Goal: Information Seeking & Learning: Find specific fact

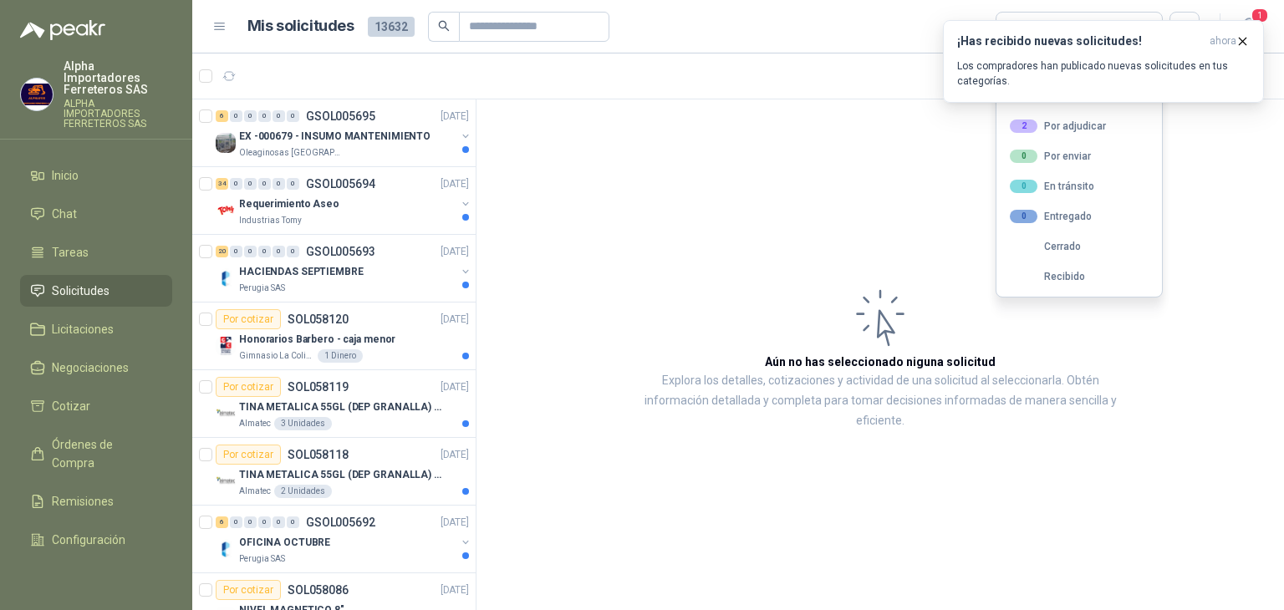
click at [781, 48] on header "Mis solicitudes 13632 Todas 1" at bounding box center [738, 27] width 1092 height 54
click at [1233, 50] on div "¡Has recibido nuevas solicitudes! ahora Los compradores han publicado nuevas so…" at bounding box center [1103, 61] width 293 height 54
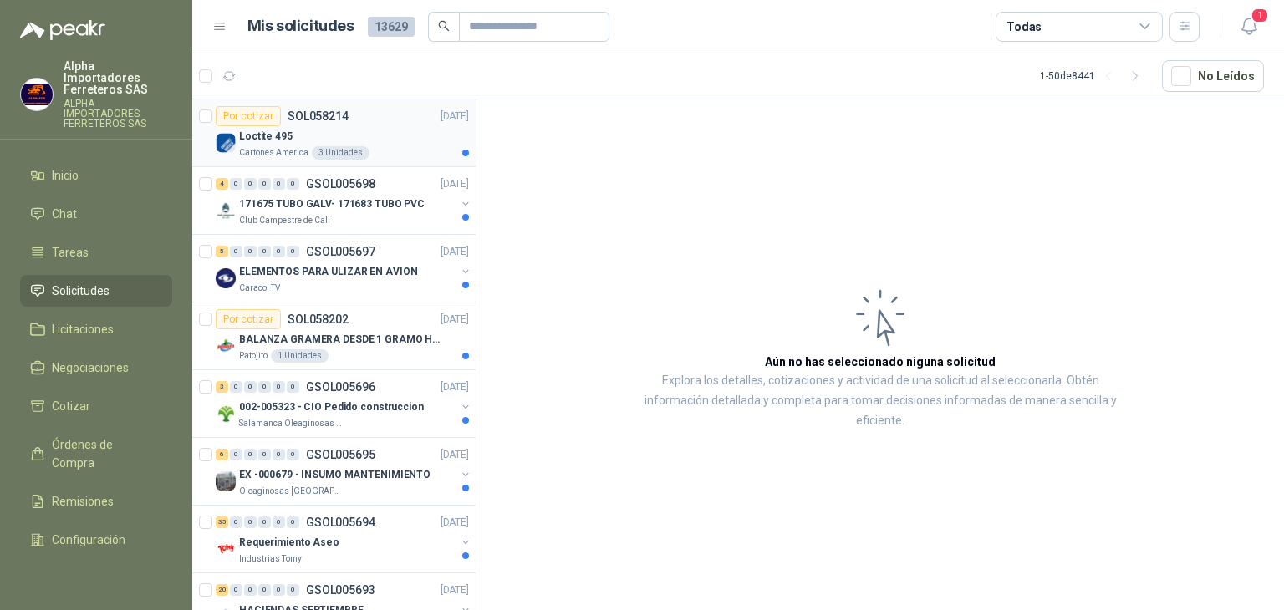
click at [390, 138] on div "Loctite 495" at bounding box center [354, 136] width 230 height 20
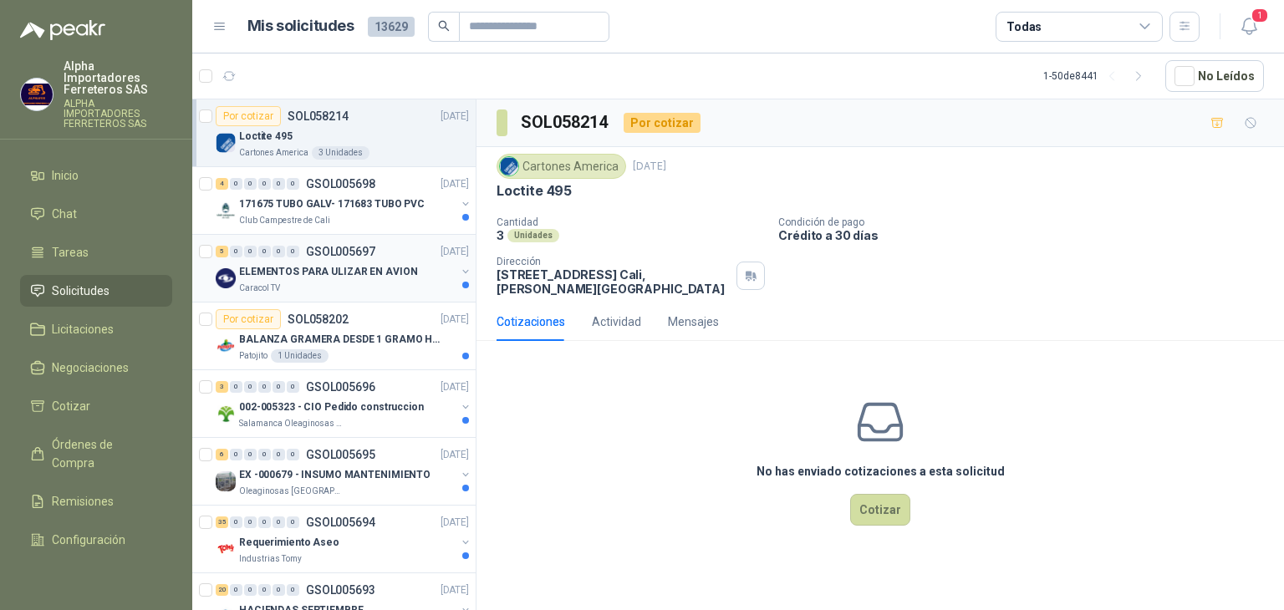
click at [351, 282] on div "Caracol TV" at bounding box center [347, 288] width 217 height 13
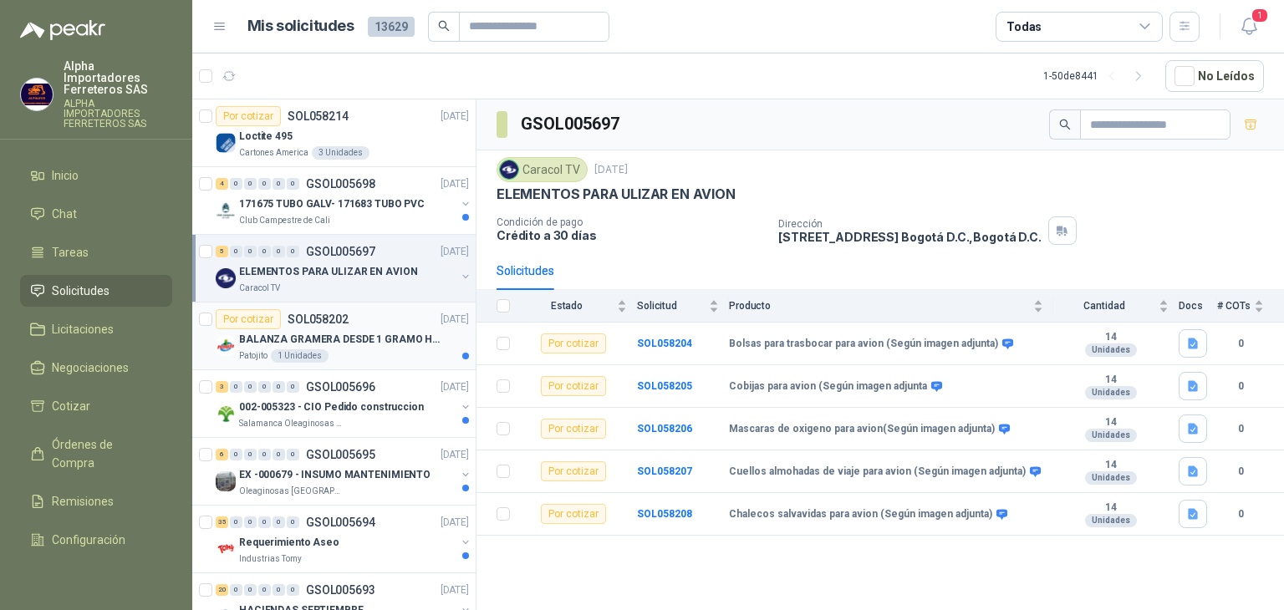
click at [364, 342] on p "BALANZA GRAMERA DESDE 1 GRAMO HASTA 5 GRAMOS" at bounding box center [343, 340] width 208 height 16
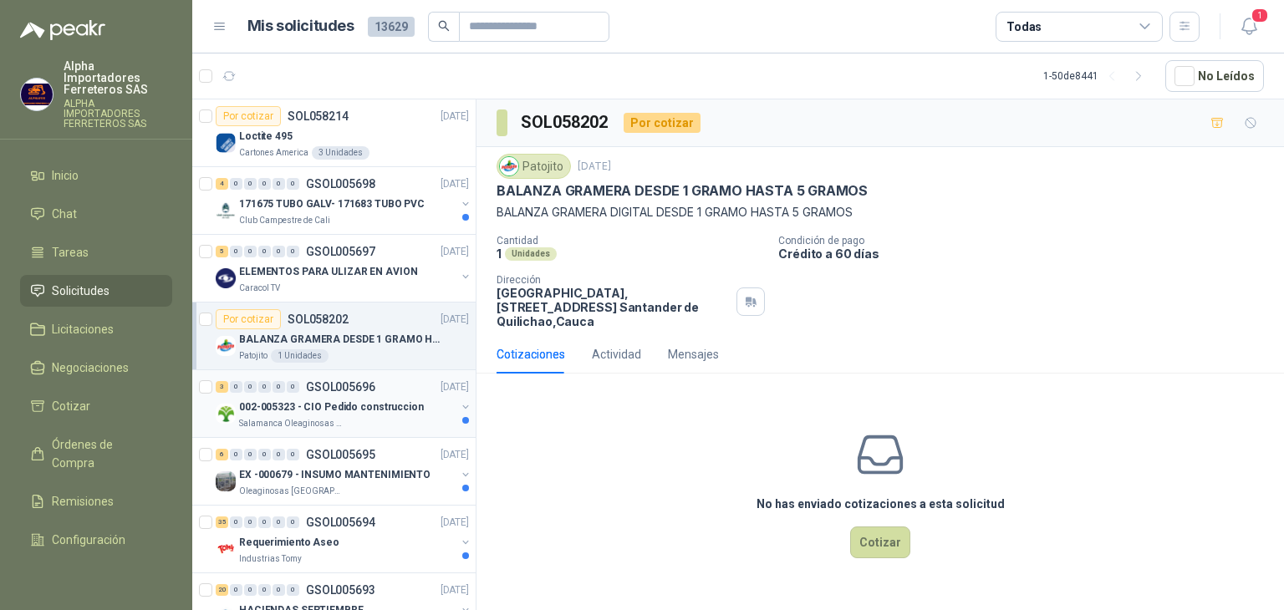
click at [354, 410] on p "002-005323 - CIO Pedido construccion" at bounding box center [331, 408] width 185 height 16
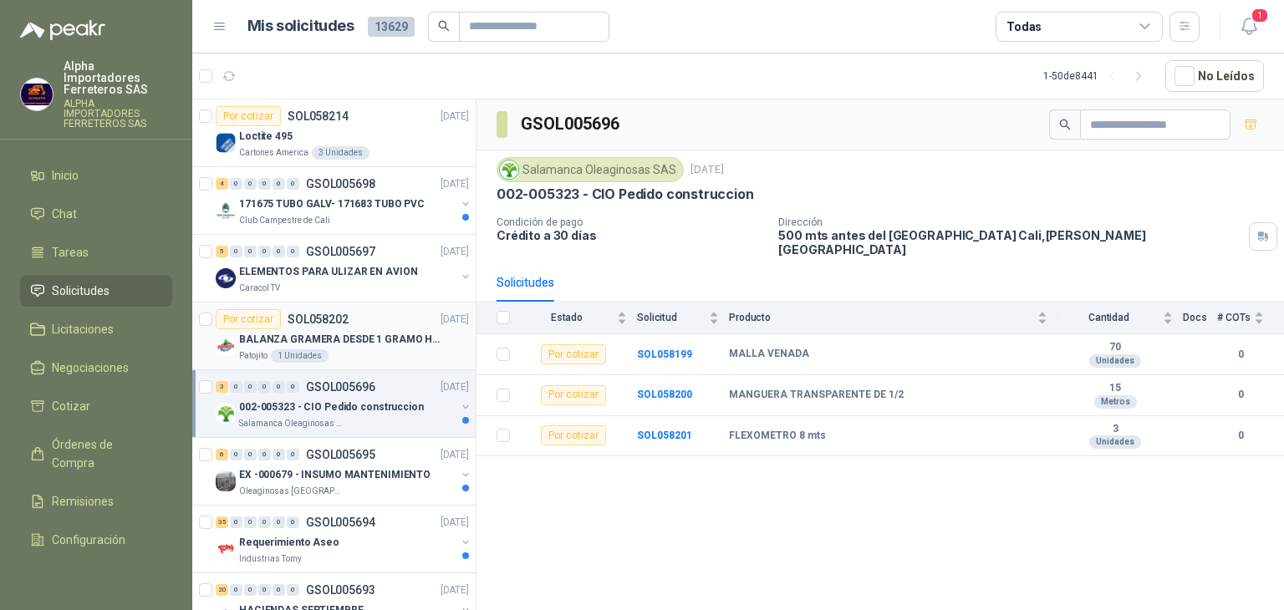
click at [375, 355] on div "Patojito 1 Unidades" at bounding box center [354, 355] width 230 height 13
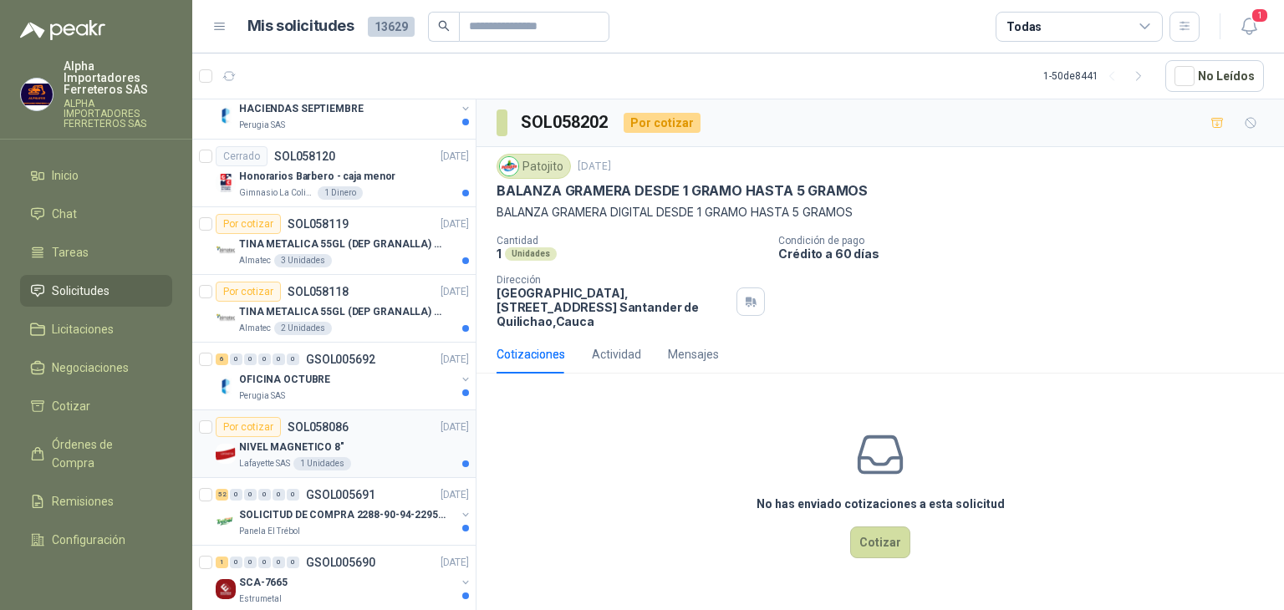
scroll to position [669, 0]
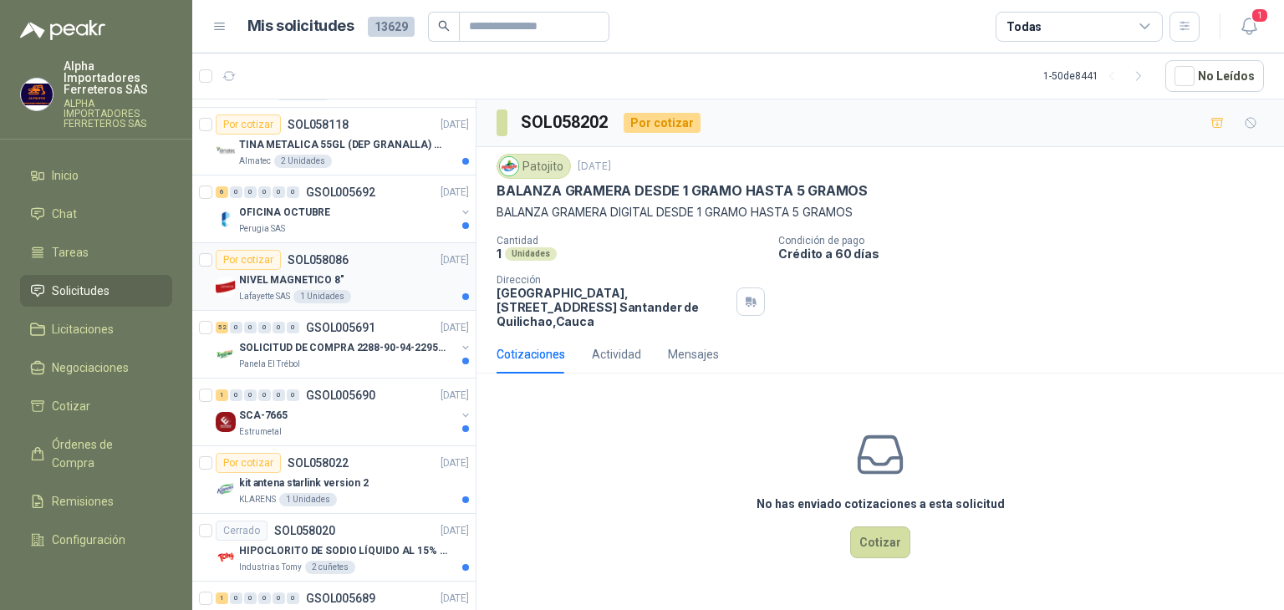
click at [381, 270] on div "NIVEL MAGNETICO 8"" at bounding box center [354, 280] width 230 height 20
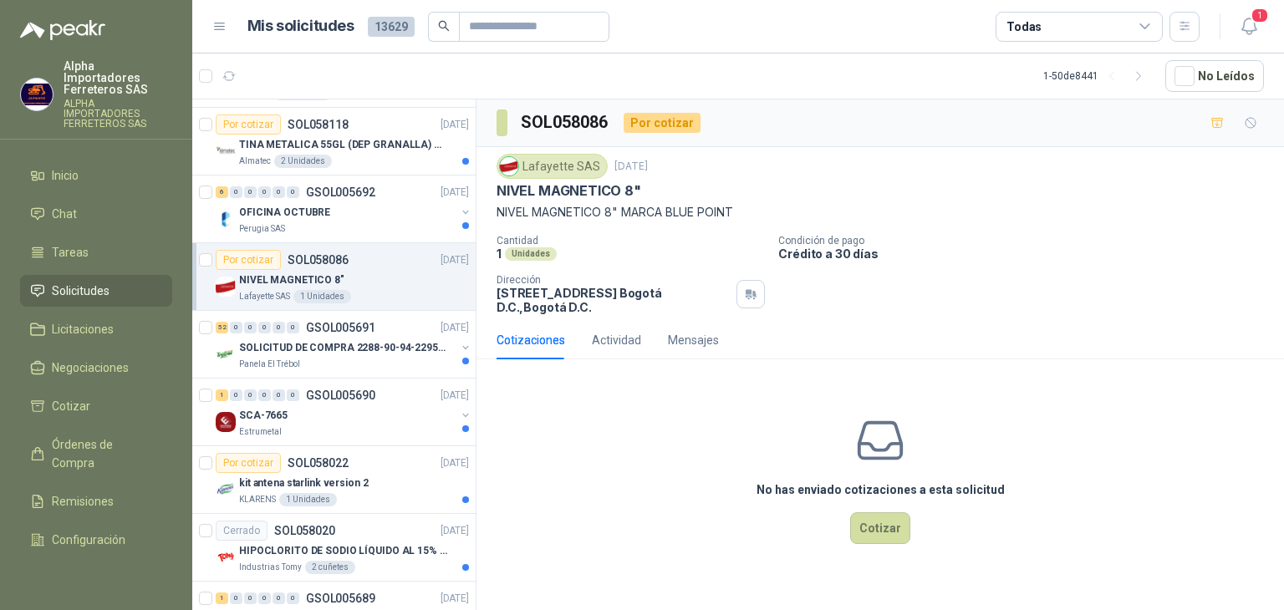
click at [515, 252] on div "Unidades" at bounding box center [531, 253] width 52 height 13
drag, startPoint x: 739, startPoint y: 210, endPoint x: 495, endPoint y: 215, distance: 244.2
click at [495, 215] on div "Lafayette SAS 30 sept, 2025 NIVEL MAGNETICO 8" NIVEL MAGNETICO 8" MARCA BLUE PO…" at bounding box center [880, 234] width 808 height 174
copy p "NIVEL MAGNETICO 8" MARCA BLUE POINT"
click at [680, 254] on div "1 Unidades" at bounding box center [631, 254] width 268 height 14
